Goal: Task Accomplishment & Management: Manage account settings

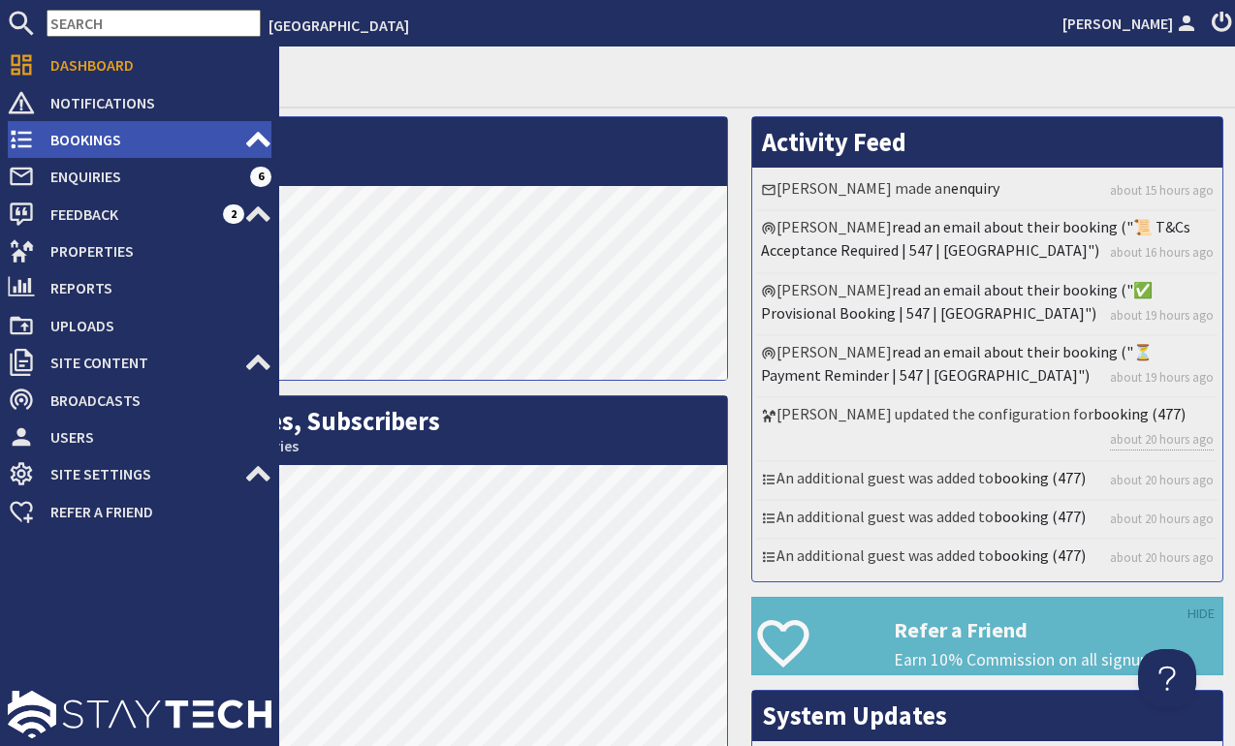
click at [26, 142] on icon at bounding box center [21, 139] width 27 height 27
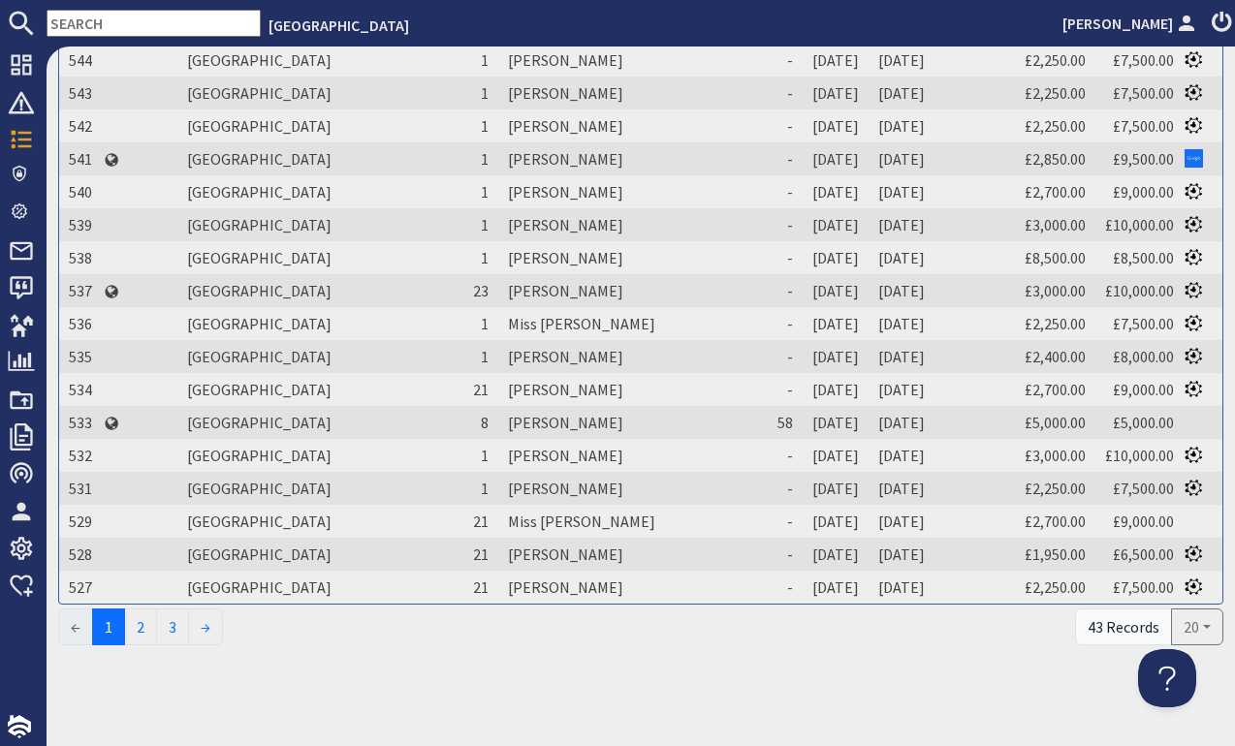
scroll to position [349, 0]
click at [145, 635] on link "2" at bounding box center [140, 628] width 33 height 37
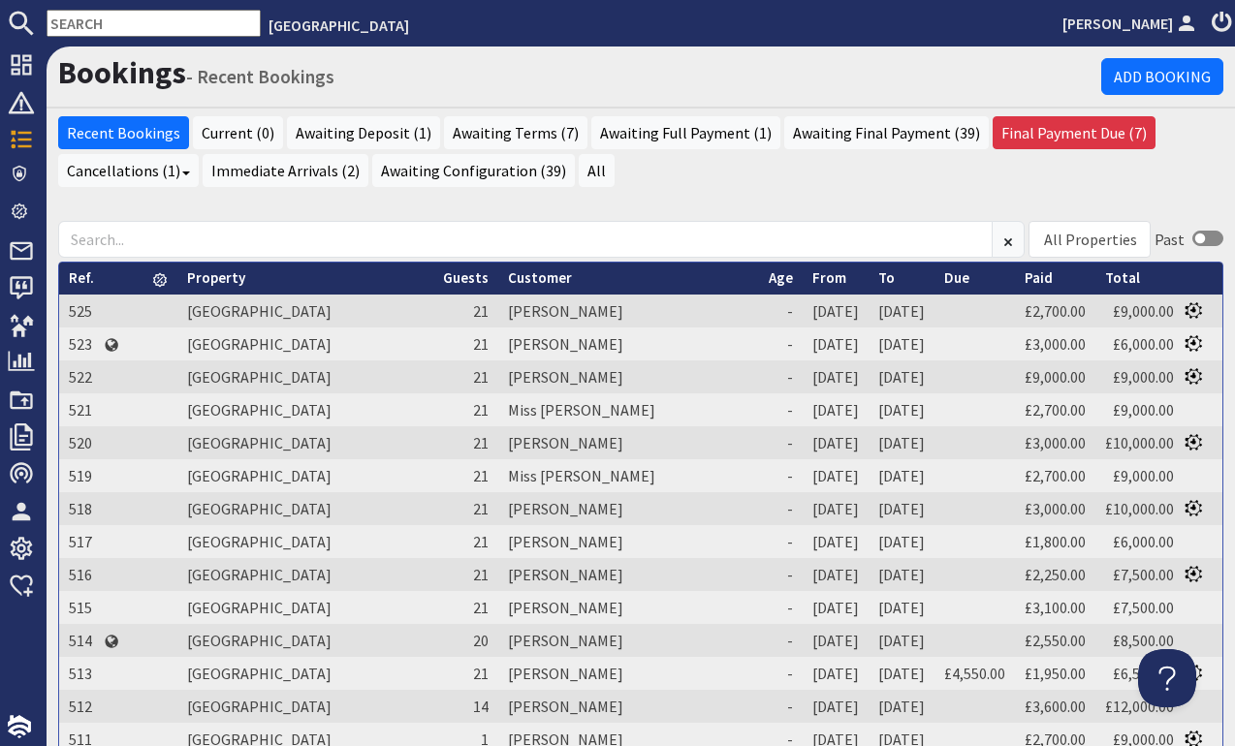
scroll to position [0, 0]
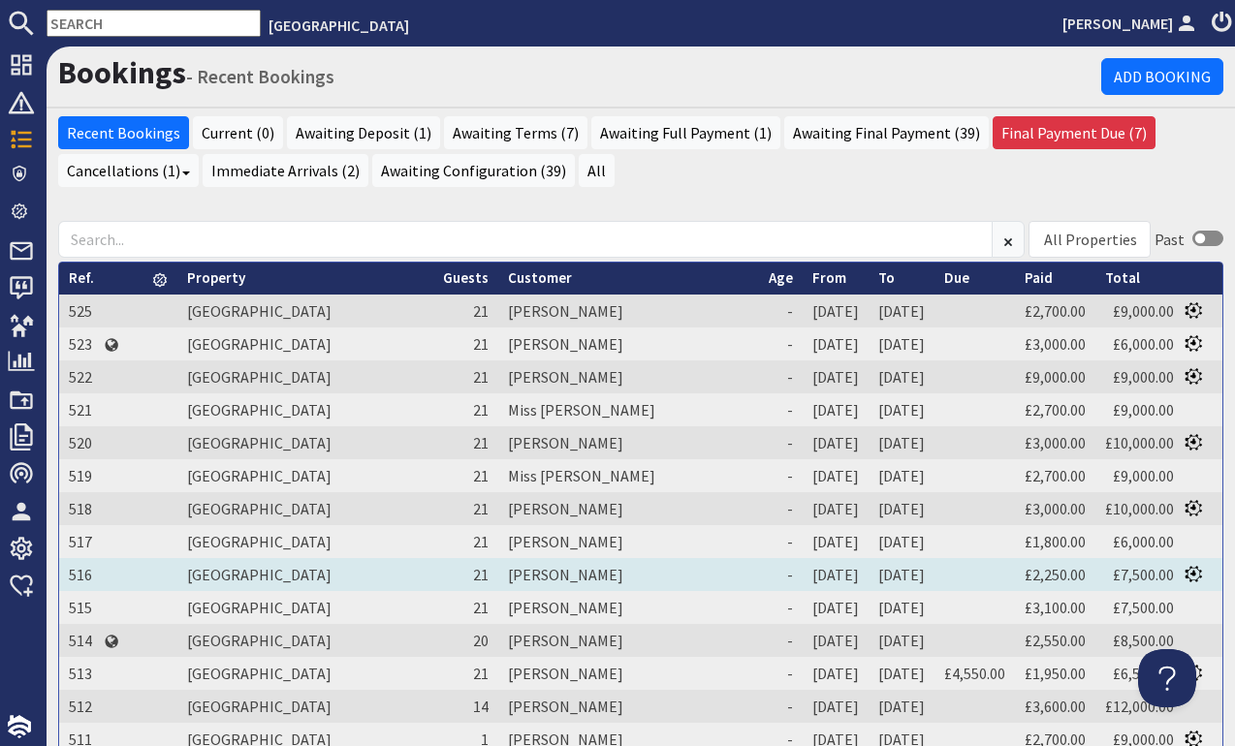
click at [498, 575] on td "[PERSON_NAME]" at bounding box center [628, 574] width 261 height 33
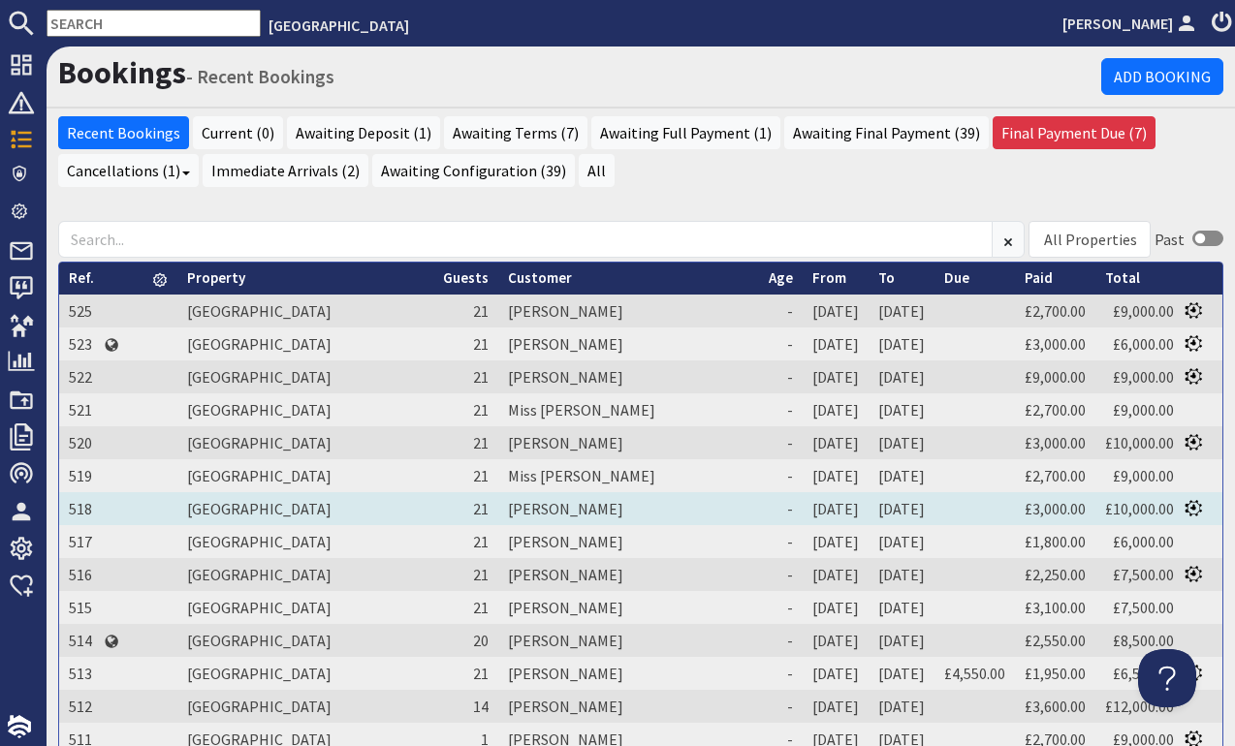
click at [498, 505] on td "[PERSON_NAME]" at bounding box center [628, 508] width 261 height 33
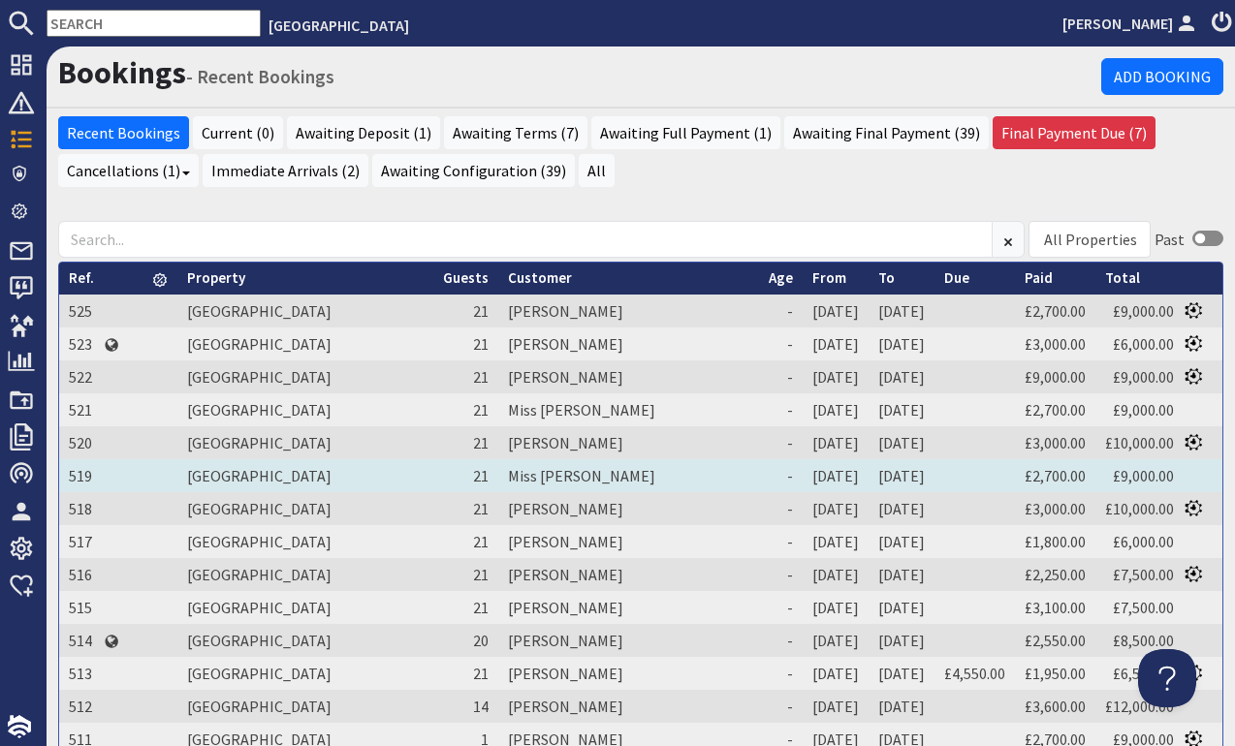
click at [498, 480] on td "Miss [PERSON_NAME]" at bounding box center [628, 475] width 261 height 33
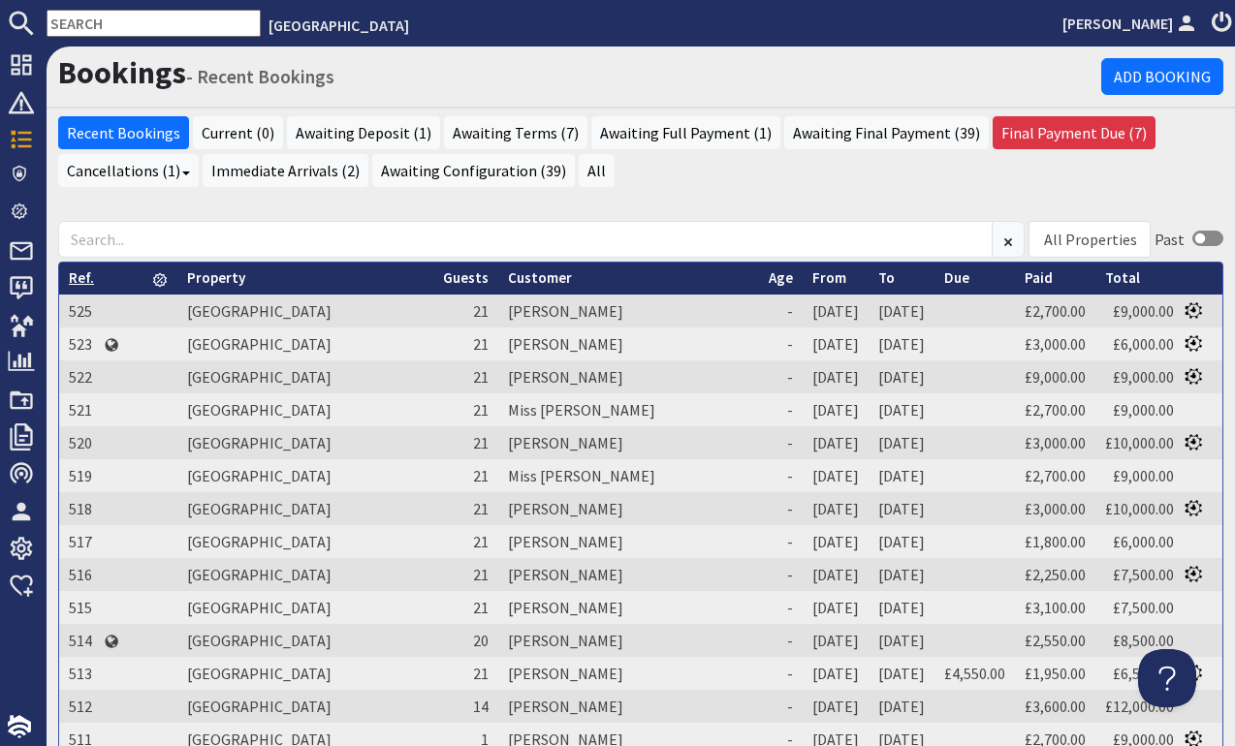
click at [75, 275] on link "Ref." at bounding box center [81, 277] width 25 height 18
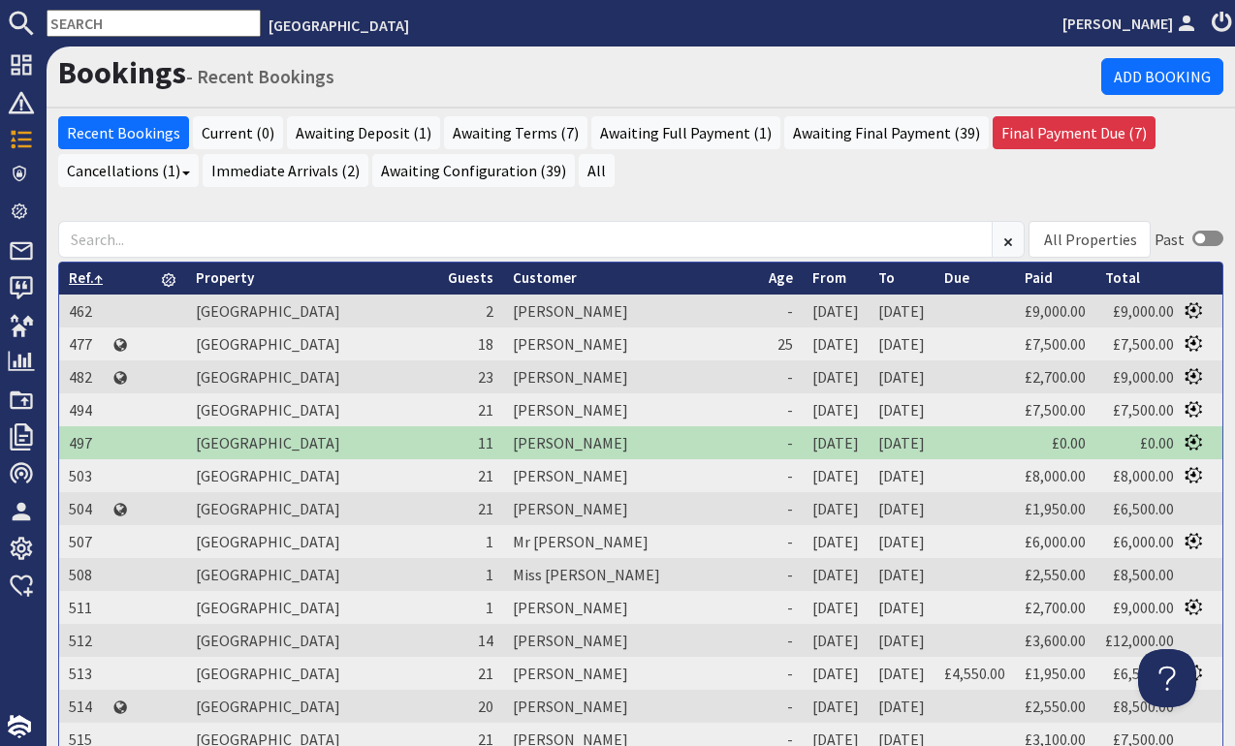
click at [75, 276] on link "Ref." at bounding box center [86, 277] width 34 height 18
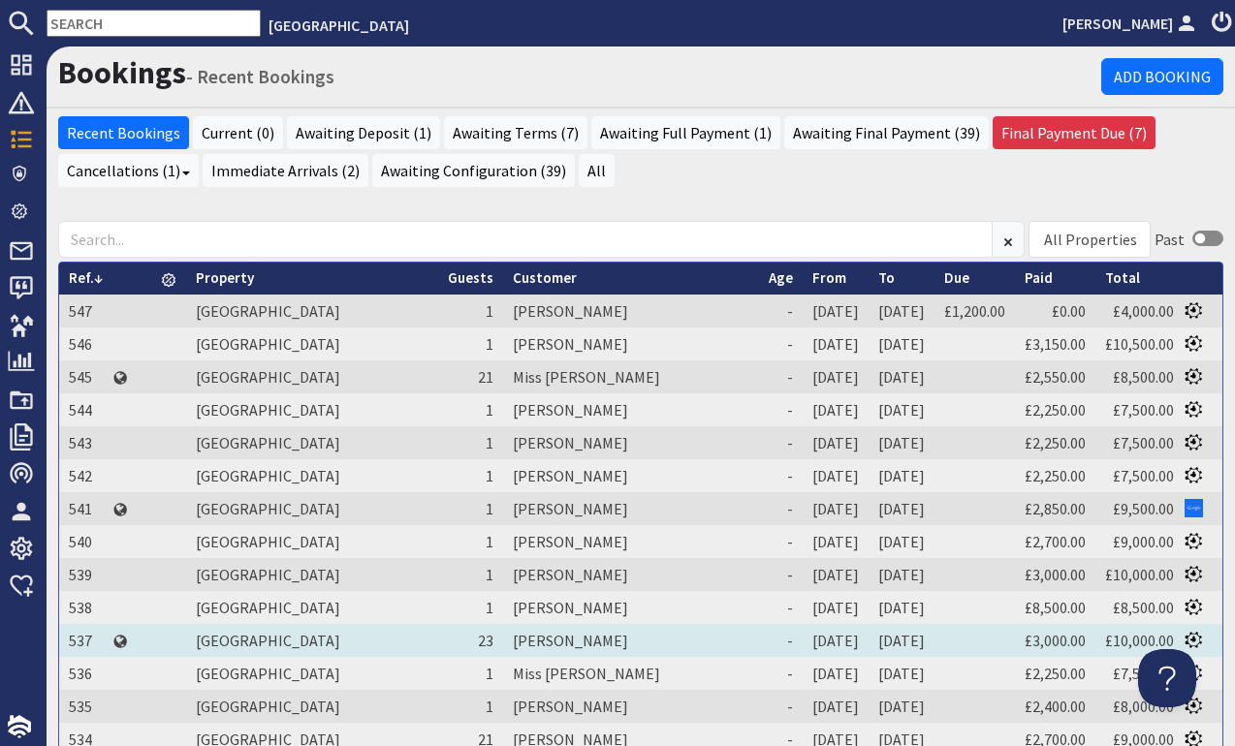
click at [503, 643] on td "[PERSON_NAME]" at bounding box center [631, 640] width 256 height 33
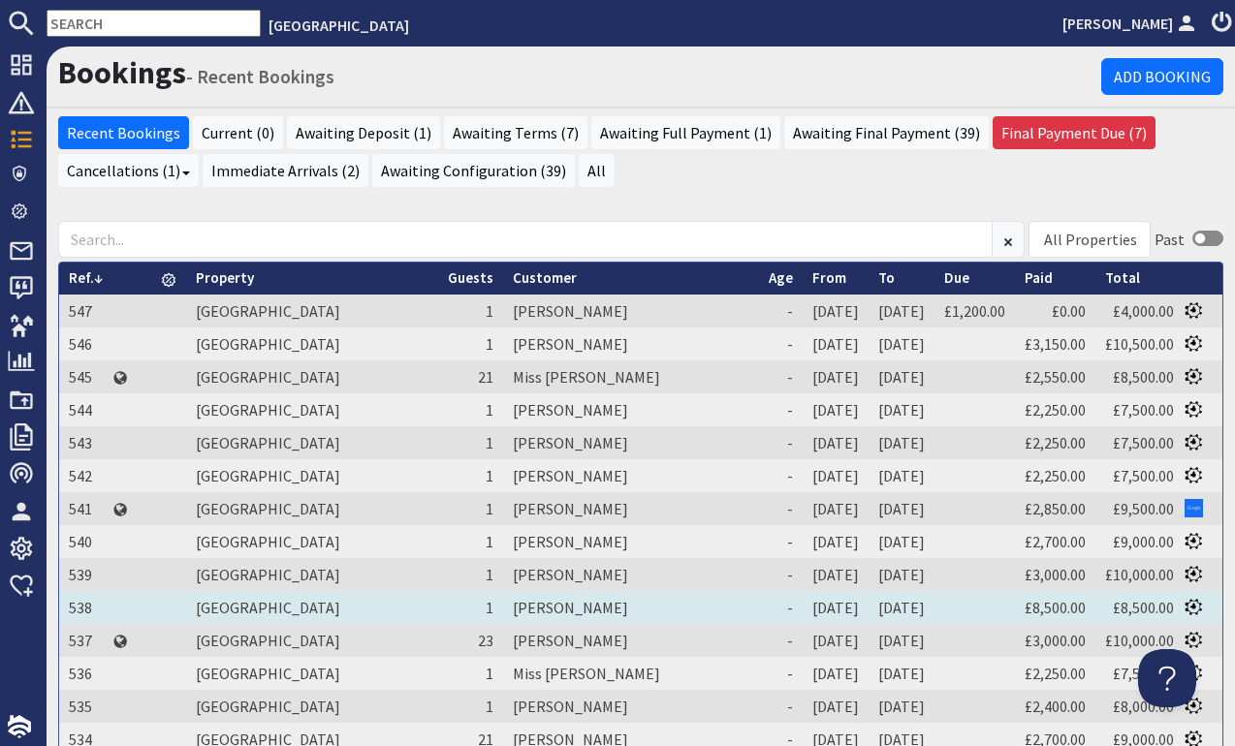
click at [503, 604] on td "[PERSON_NAME]" at bounding box center [631, 607] width 256 height 33
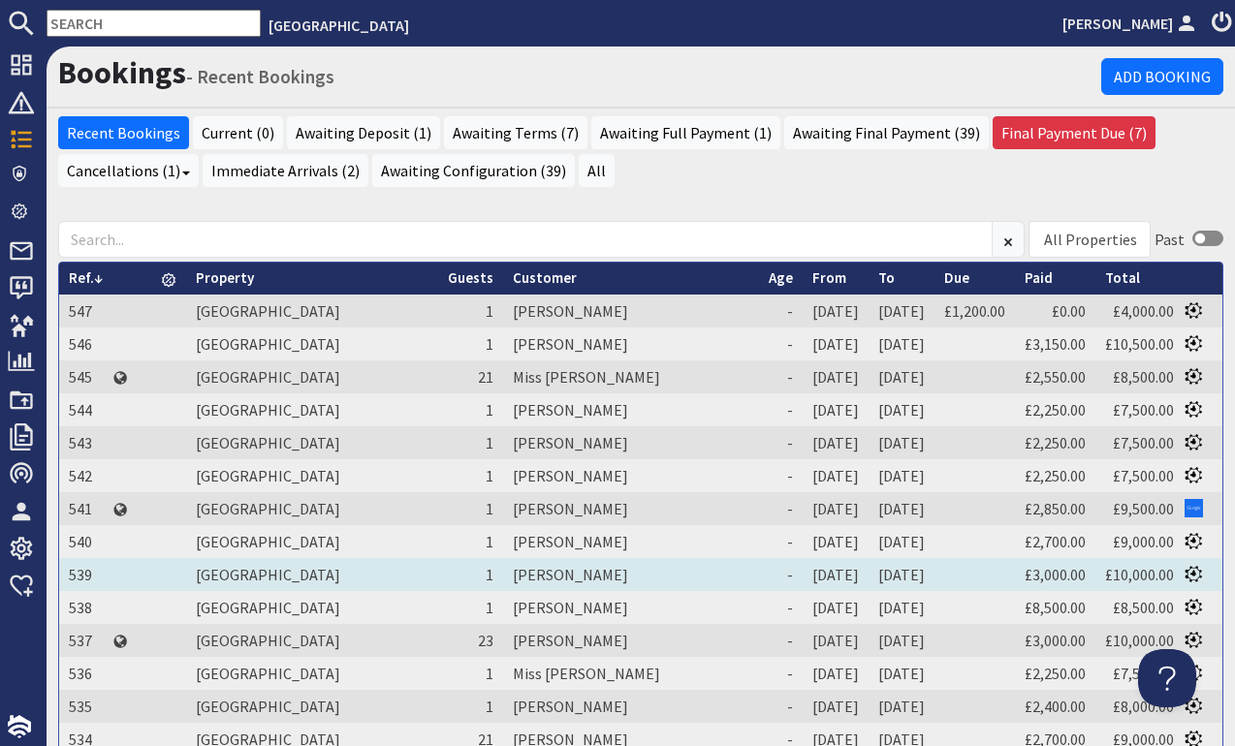
click at [503, 573] on td "[PERSON_NAME]" at bounding box center [631, 574] width 256 height 33
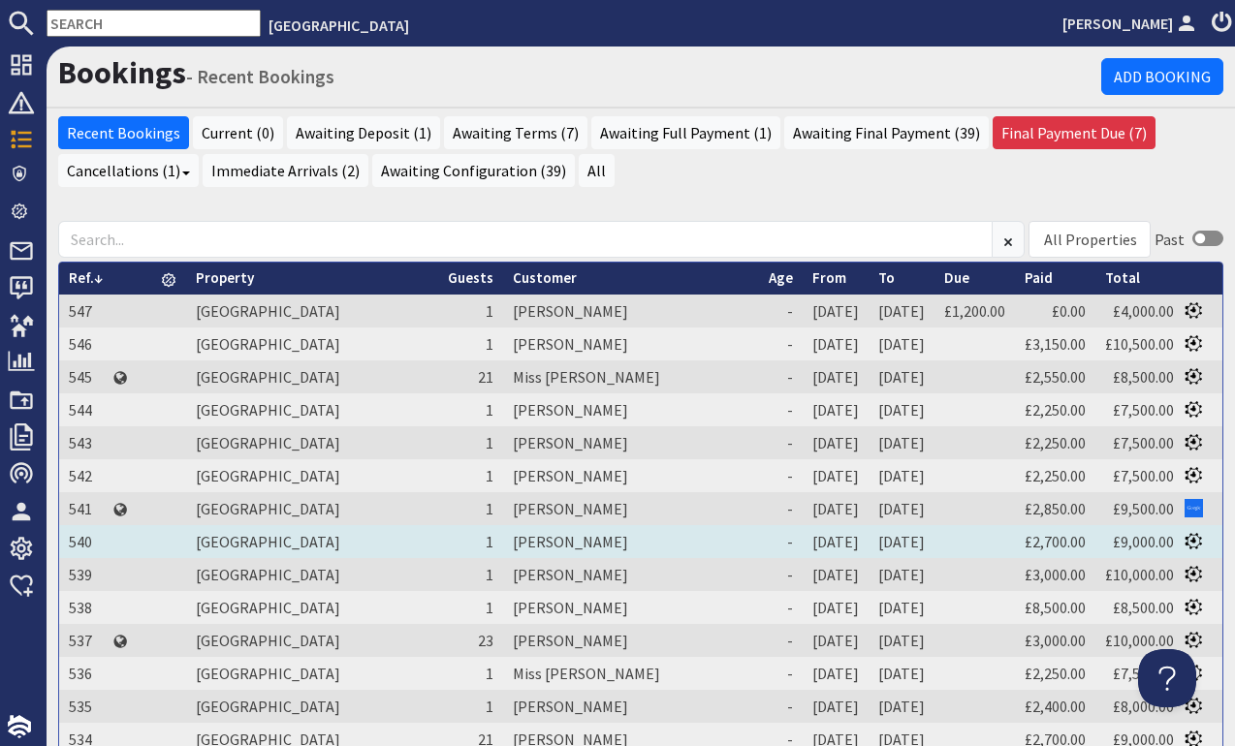
click at [503, 548] on td "[PERSON_NAME]" at bounding box center [631, 541] width 256 height 33
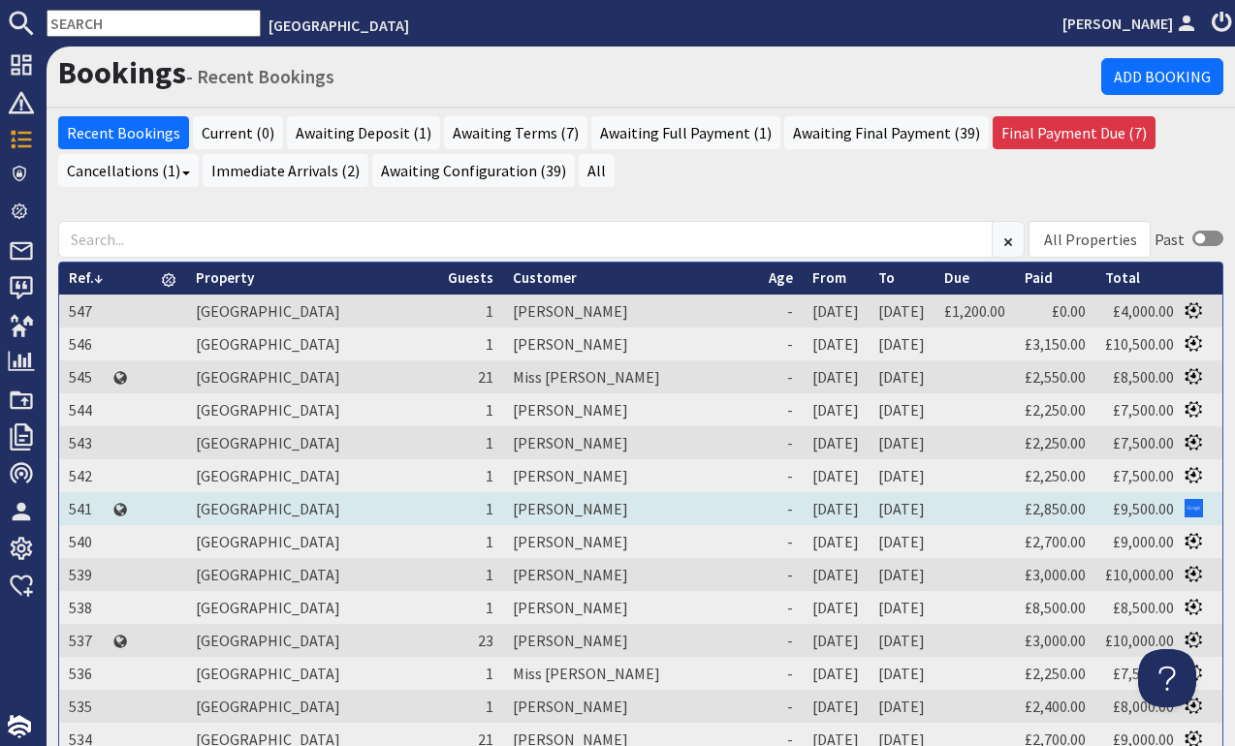
click at [503, 512] on td "[PERSON_NAME]" at bounding box center [631, 508] width 256 height 33
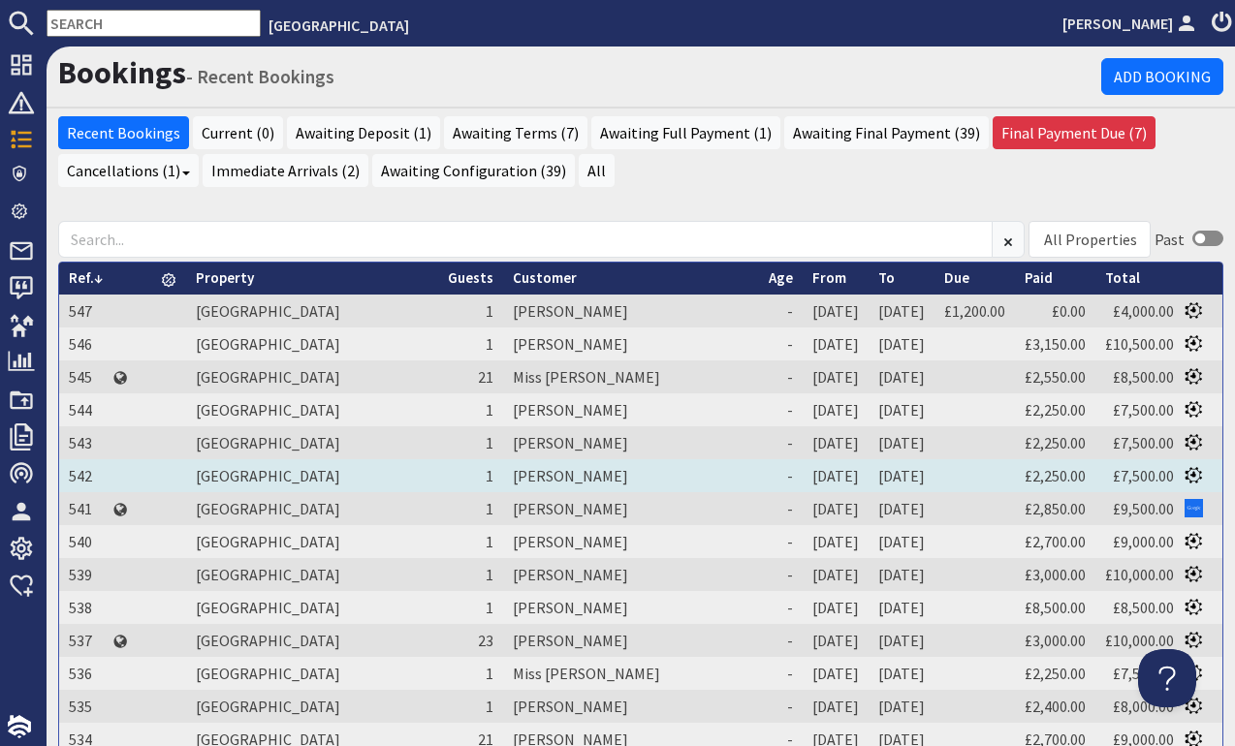
click at [503, 477] on td "[PERSON_NAME]" at bounding box center [631, 475] width 256 height 33
